Goal: Find specific page/section: Find specific page/section

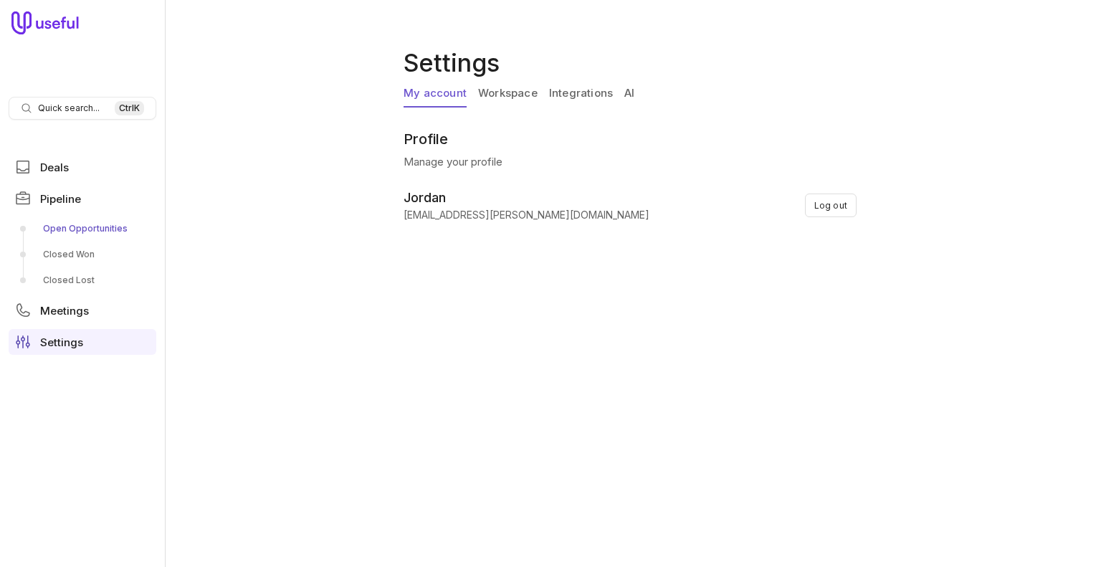
click at [75, 227] on link "Open Opportunities" at bounding box center [83, 228] width 148 height 23
